Goal: Information Seeking & Learning: Learn about a topic

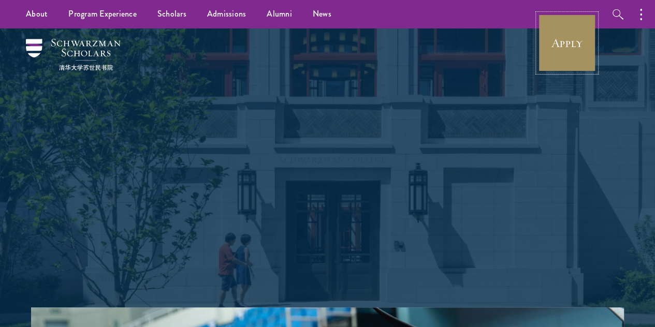
click at [572, 36] on link "Apply" at bounding box center [567, 43] width 58 height 58
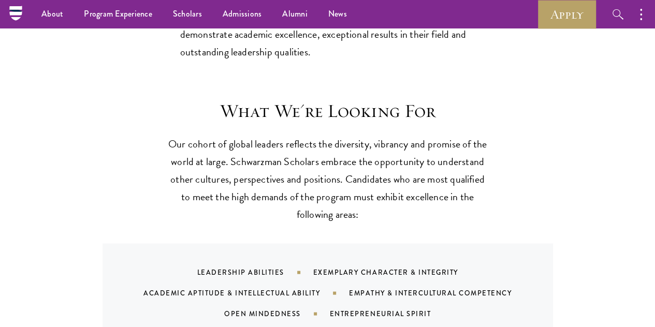
scroll to position [887, 0]
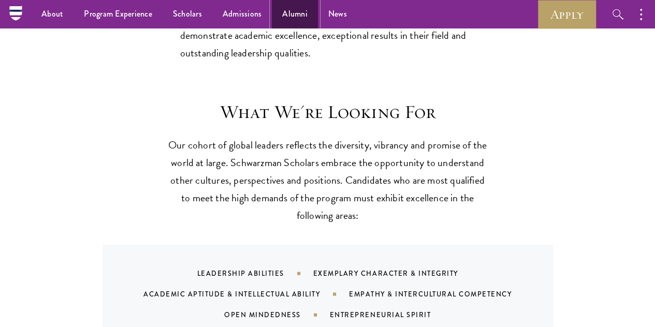
click at [294, 16] on link "Alumni" at bounding box center [295, 14] width 46 height 28
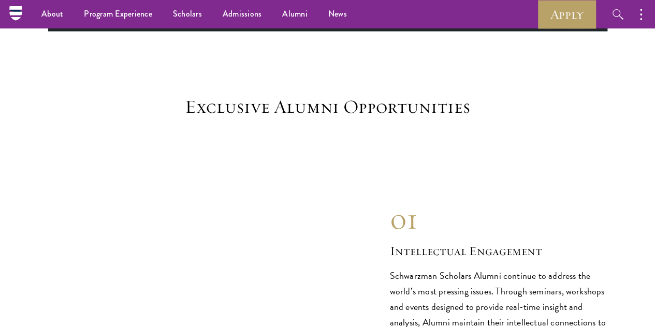
scroll to position [874, 0]
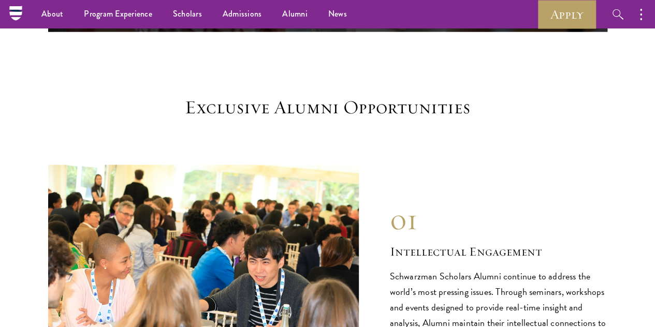
click at [237, 191] on img at bounding box center [203, 281] width 311 height 233
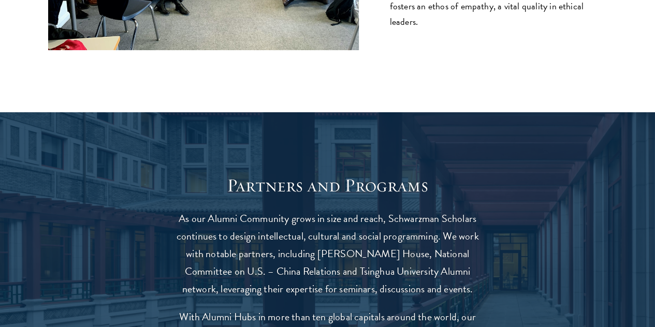
scroll to position [1812, 0]
